Goal: Information Seeking & Learning: Learn about a topic

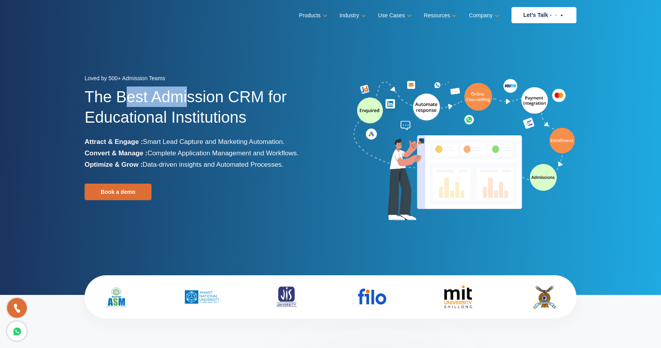
drag, startPoint x: 122, startPoint y: 90, endPoint x: 185, endPoint y: 101, distance: 64.3
click at [185, 101] on h1 "The Best Admission CRM for Educational Institutions" at bounding box center [205, 112] width 240 height 50
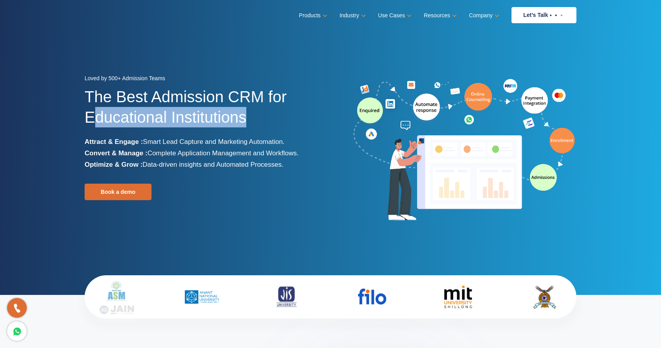
drag, startPoint x: 94, startPoint y: 121, endPoint x: 249, endPoint y: 121, distance: 155.0
click at [249, 121] on h1 "The Best Admission CRM for Educational Institutions" at bounding box center [205, 112] width 240 height 50
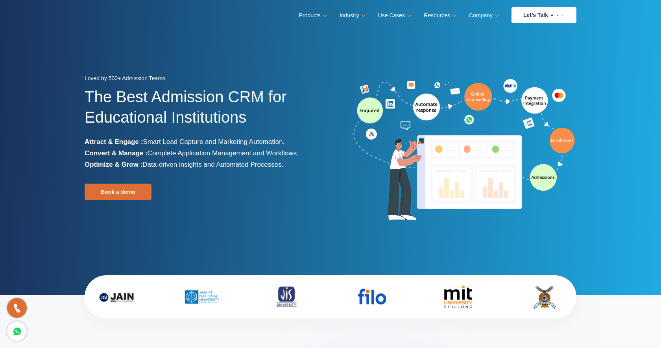
click at [305, 105] on h1 "The Best Admission CRM for Educational Institutions" at bounding box center [205, 112] width 240 height 50
click at [590, 110] on section "Loved by 500+ Admission Teams The Best Admission CRM for Educational Institutio…" at bounding box center [330, 147] width 661 height 295
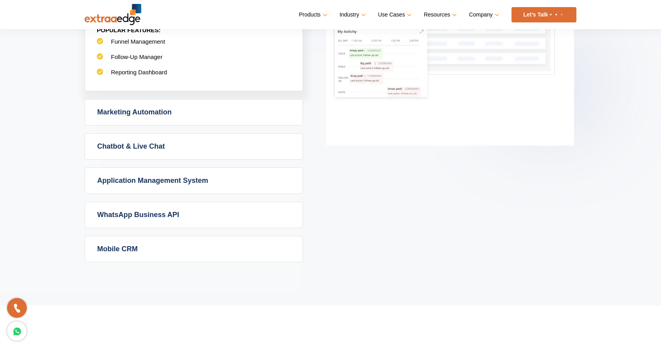
scroll to position [513, 0]
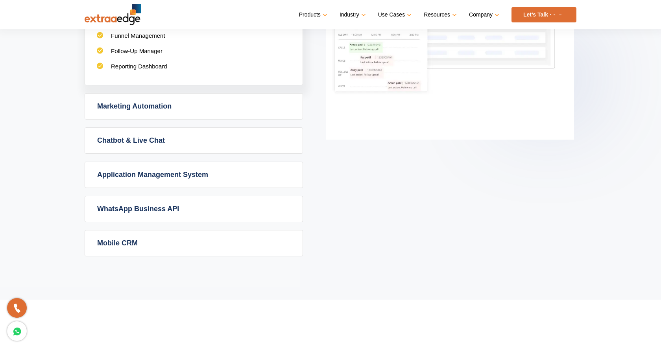
click at [274, 107] on link "Marketing Automation" at bounding box center [193, 107] width 217 height 26
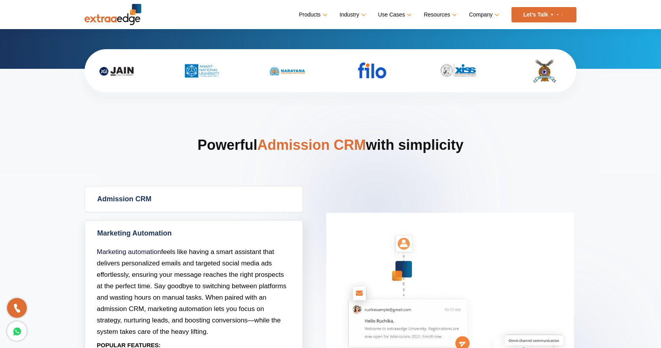
scroll to position [182, 0]
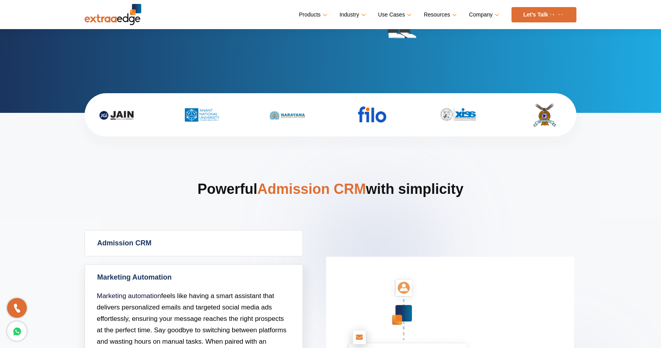
click at [274, 274] on link "Marketing Automation" at bounding box center [193, 278] width 217 height 26
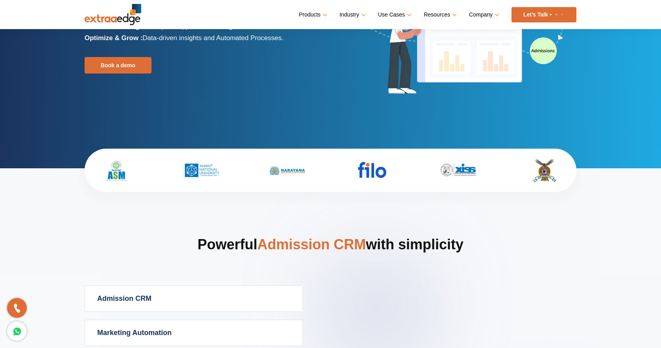
scroll to position [153, 0]
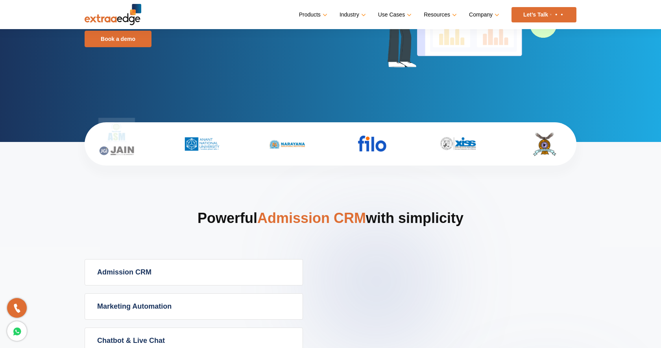
click at [291, 222] on span "Admission CRM" at bounding box center [311, 218] width 109 height 16
click at [356, 221] on span "Admission CRM" at bounding box center [311, 218] width 109 height 16
click at [408, 218] on h2 "Powerful Admission CRM with simplicity" at bounding box center [331, 234] width 492 height 50
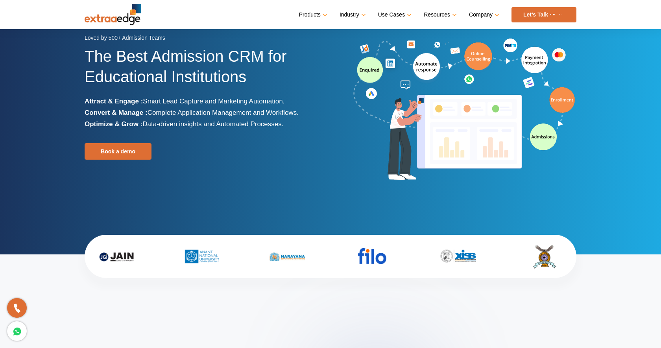
scroll to position [0, 0]
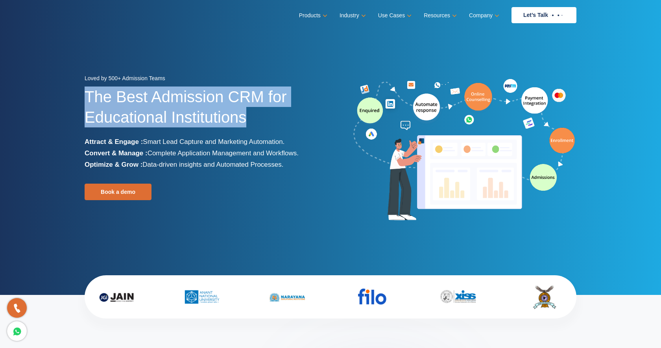
drag, startPoint x: 87, startPoint y: 94, endPoint x: 269, endPoint y: 125, distance: 185.2
click at [269, 125] on h1 "The Best Admission CRM for Educational Institutions" at bounding box center [205, 112] width 240 height 50
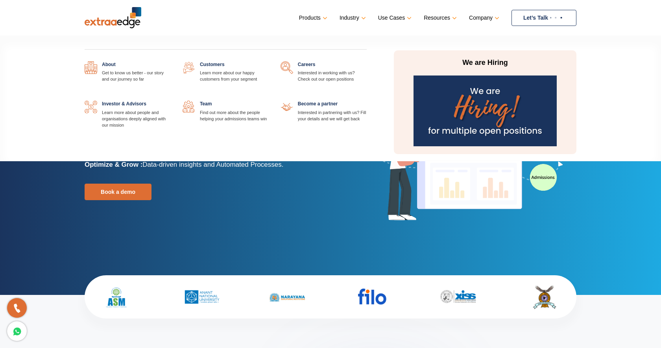
click at [602, 111] on div "About Get to know us better - our story and our journey so far Customers Learn …" at bounding box center [330, 99] width 661 height 128
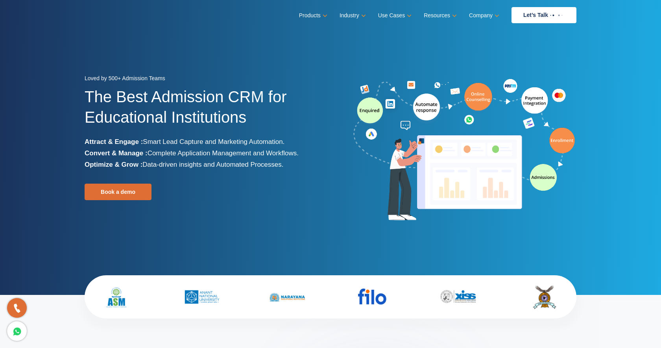
click at [621, 247] on section "Loved by 500+ Admission Teams The Best Admission CRM for Educational Institutio…" at bounding box center [330, 147] width 661 height 295
